Goal: Task Accomplishment & Management: Use online tool/utility

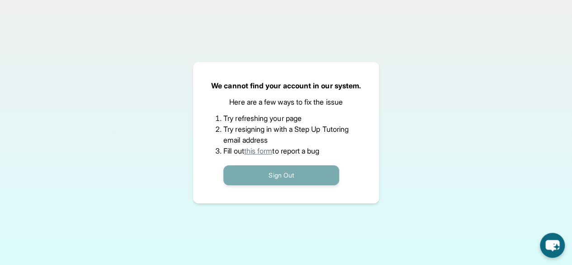
click at [310, 174] on button "Sign Out" at bounding box center [281, 175] width 116 height 20
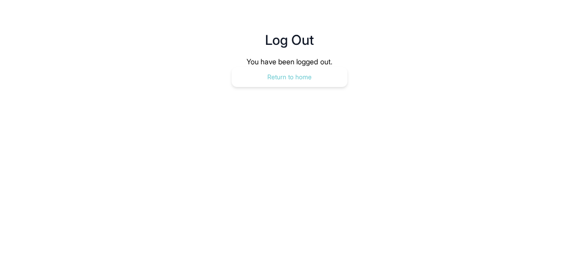
click at [333, 83] on button "Return to home" at bounding box center [290, 77] width 116 height 20
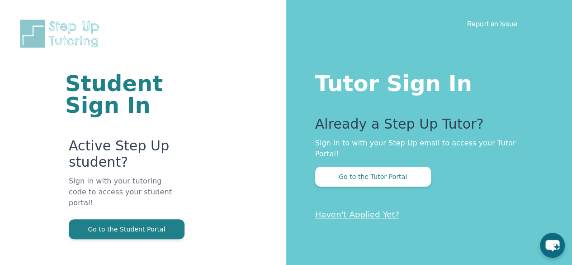
scroll to position [54, 0]
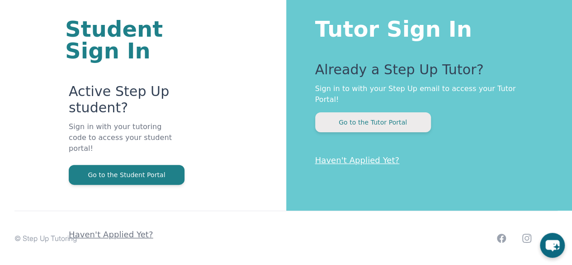
click at [343, 112] on button "Go to the Tutor Portal" at bounding box center [373, 122] width 116 height 20
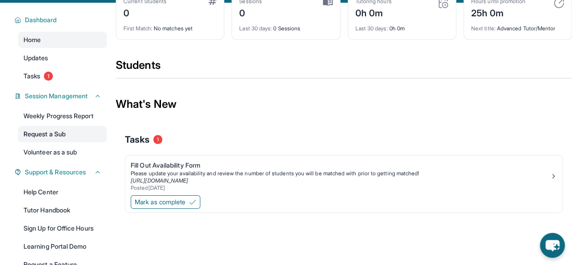
scroll to position [57, 0]
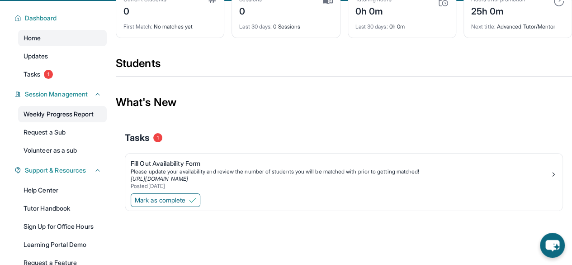
click at [90, 120] on link "Weekly Progress Report" at bounding box center [62, 114] width 89 height 16
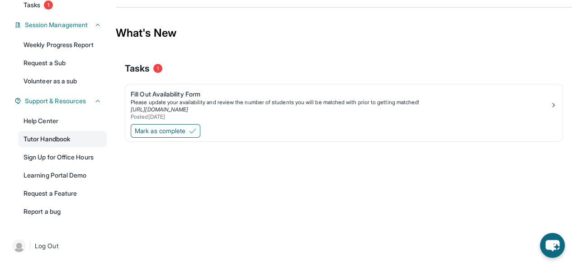
scroll to position [0, 0]
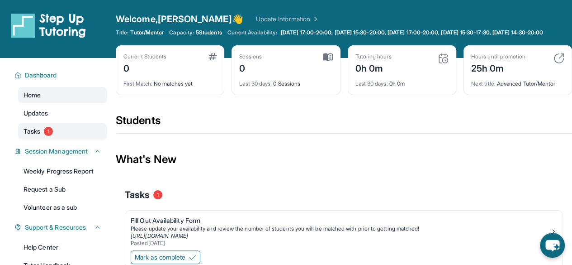
click at [74, 135] on link "Tasks 1" at bounding box center [62, 131] width 89 height 16
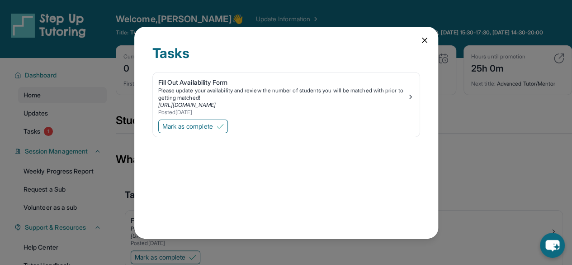
click at [429, 44] on div "Tasks Fill Out Availability Form Please update your availability and review the…" at bounding box center [286, 133] width 304 height 212
click at [425, 43] on icon at bounding box center [424, 40] width 9 height 9
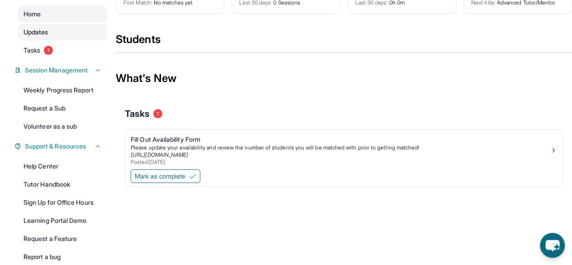
scroll to position [133, 0]
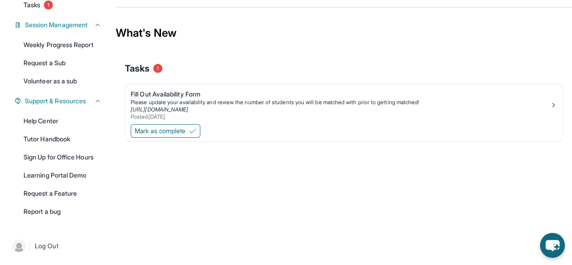
click at [76, 166] on div "Help Center Tutor Handbook Sign Up for Office Hours Learning Portal Demo Reques…" at bounding box center [62, 166] width 89 height 107
click at [67, 158] on link "Sign Up for Office Hours" at bounding box center [62, 157] width 89 height 16
click at [185, 132] on span "Mark as complete" at bounding box center [160, 130] width 51 height 9
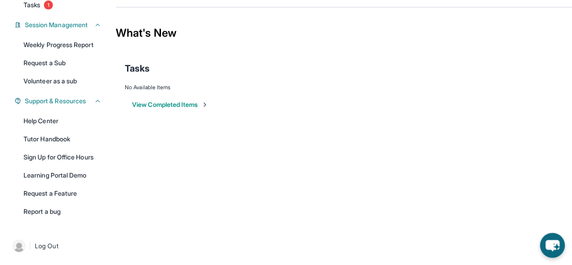
click at [174, 105] on button "View Completed Items" at bounding box center [170, 104] width 76 height 9
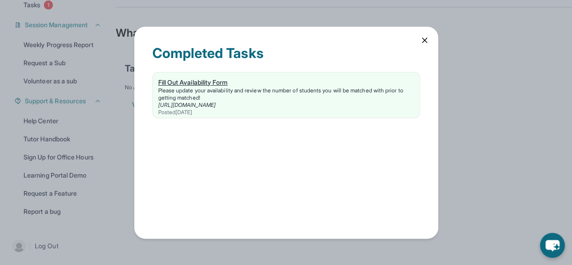
click at [204, 82] on div "Fill Out Availability Form" at bounding box center [286, 82] width 256 height 9
